Goal: Task Accomplishment & Management: Manage account settings

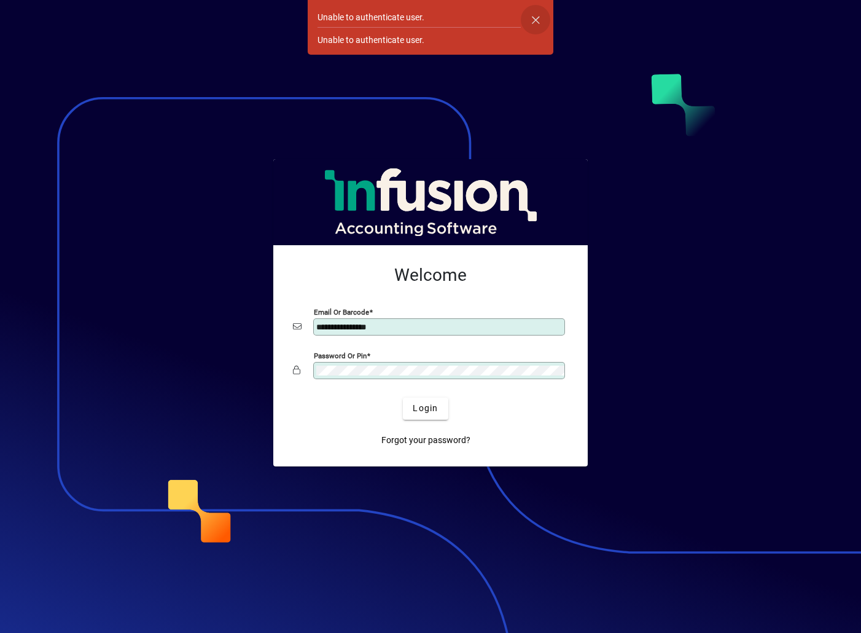
click at [534, 12] on span "button" at bounding box center [535, 19] width 29 height 29
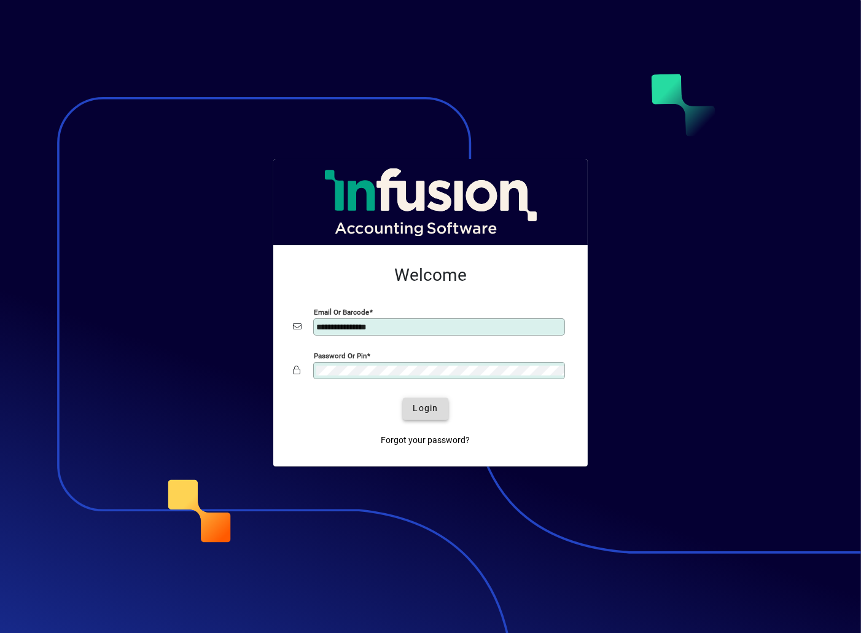
click at [423, 411] on span "Login" at bounding box center [425, 408] width 25 height 13
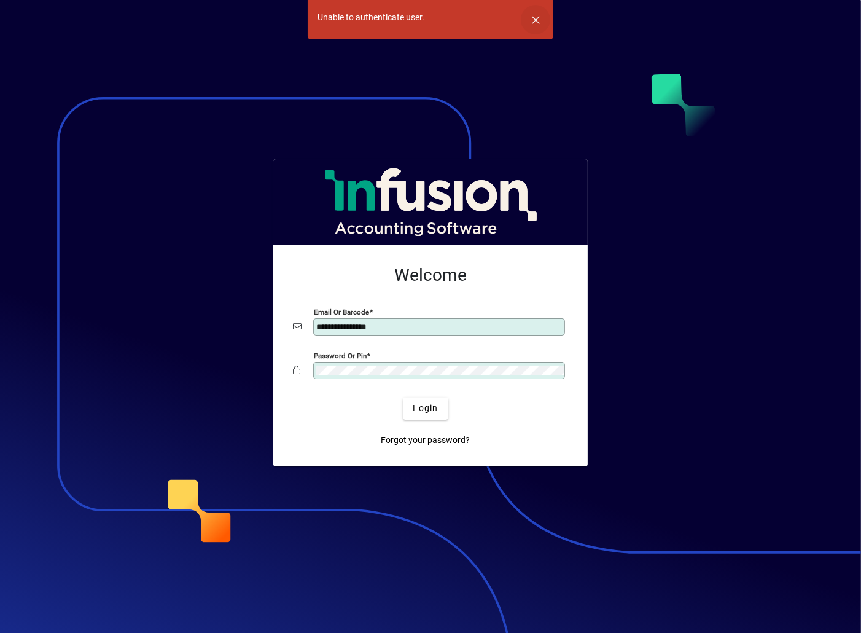
click at [535, 17] on span "button" at bounding box center [535, 19] width 29 height 29
